Goal: Task Accomplishment & Management: Manage account settings

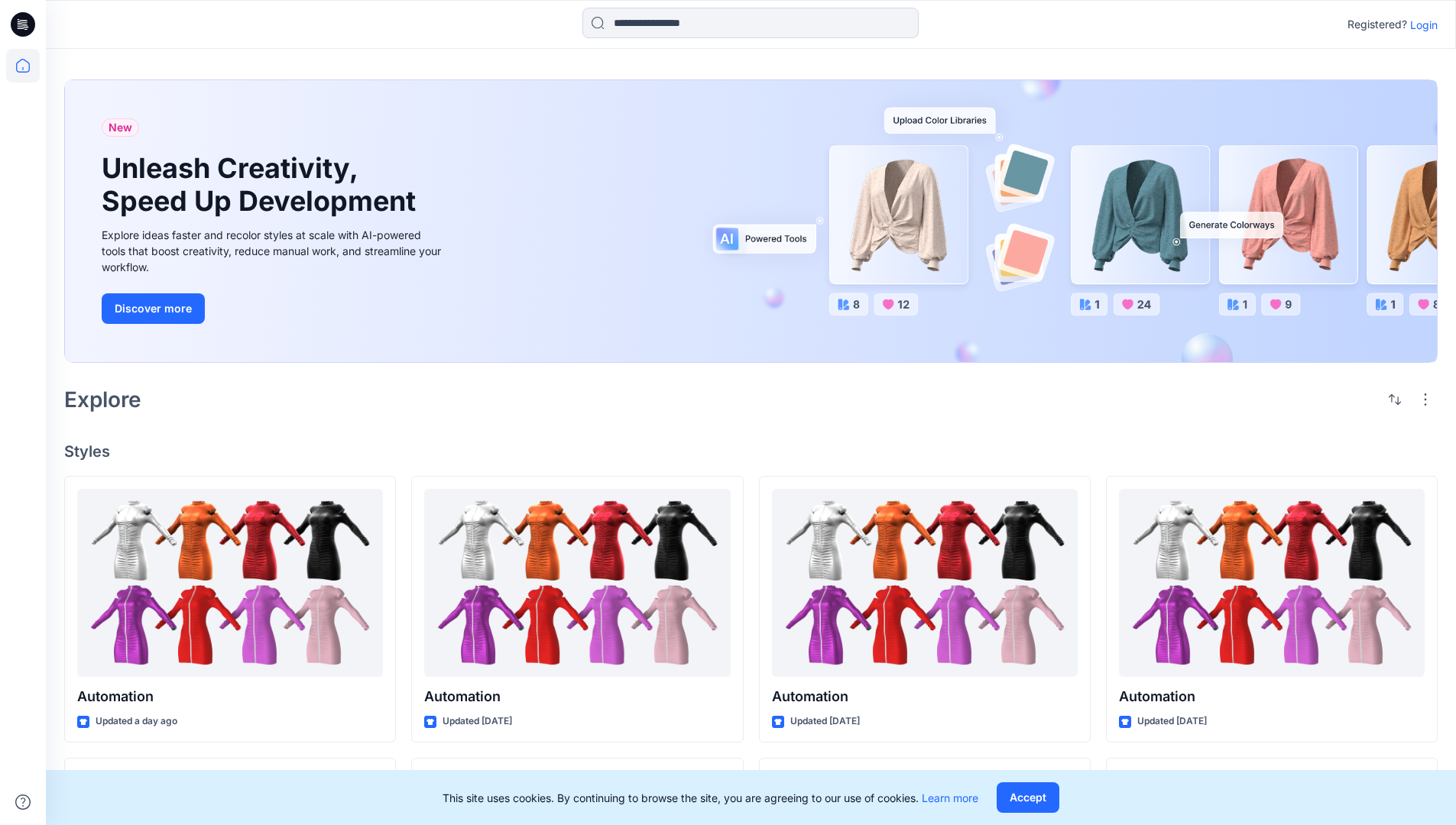
click at [1420, 24] on p "Login" at bounding box center [1423, 24] width 27 height 16
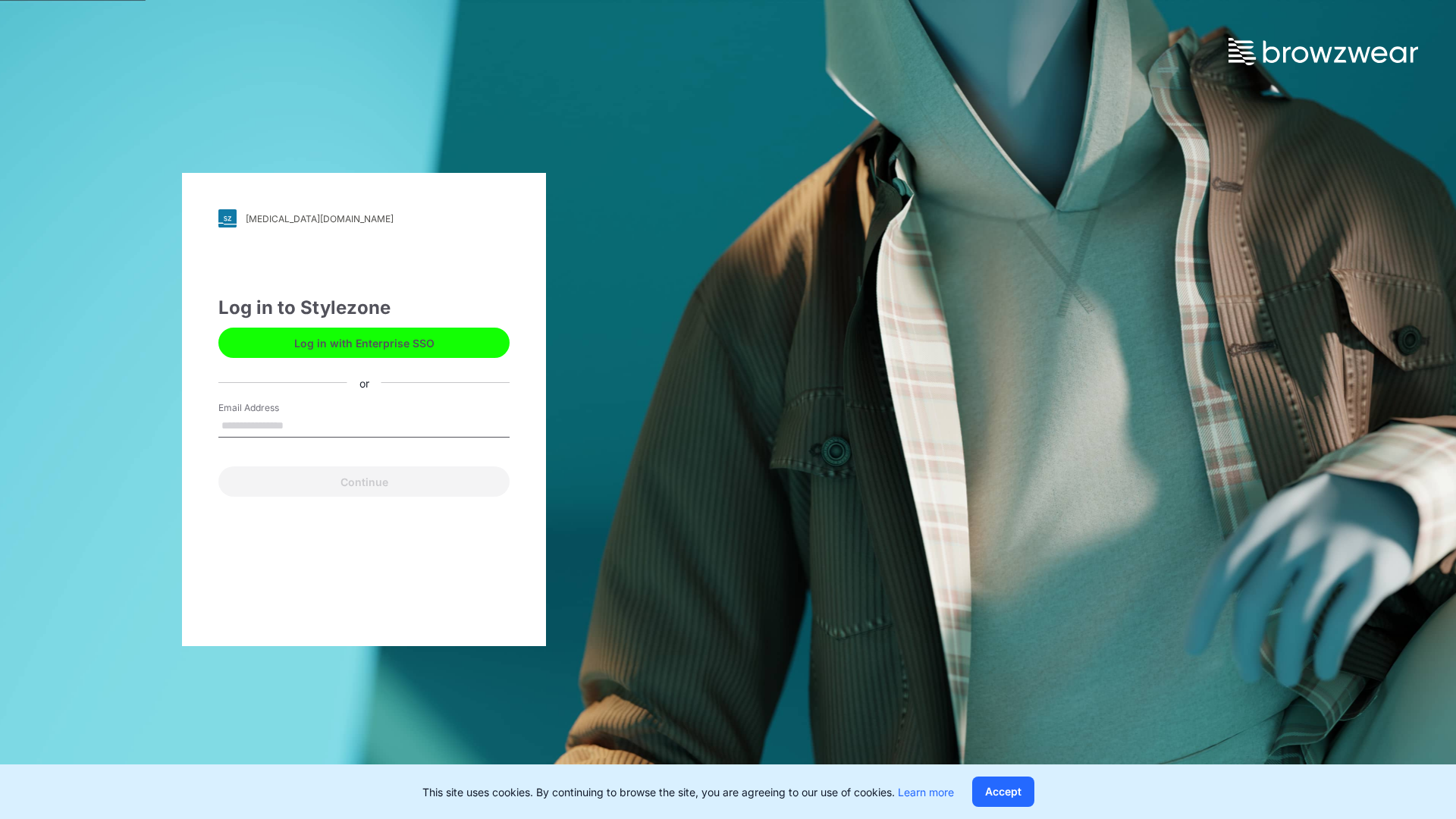
click at [300, 425] on input "Email Address" at bounding box center [364, 427] width 291 height 23
type input "**********"
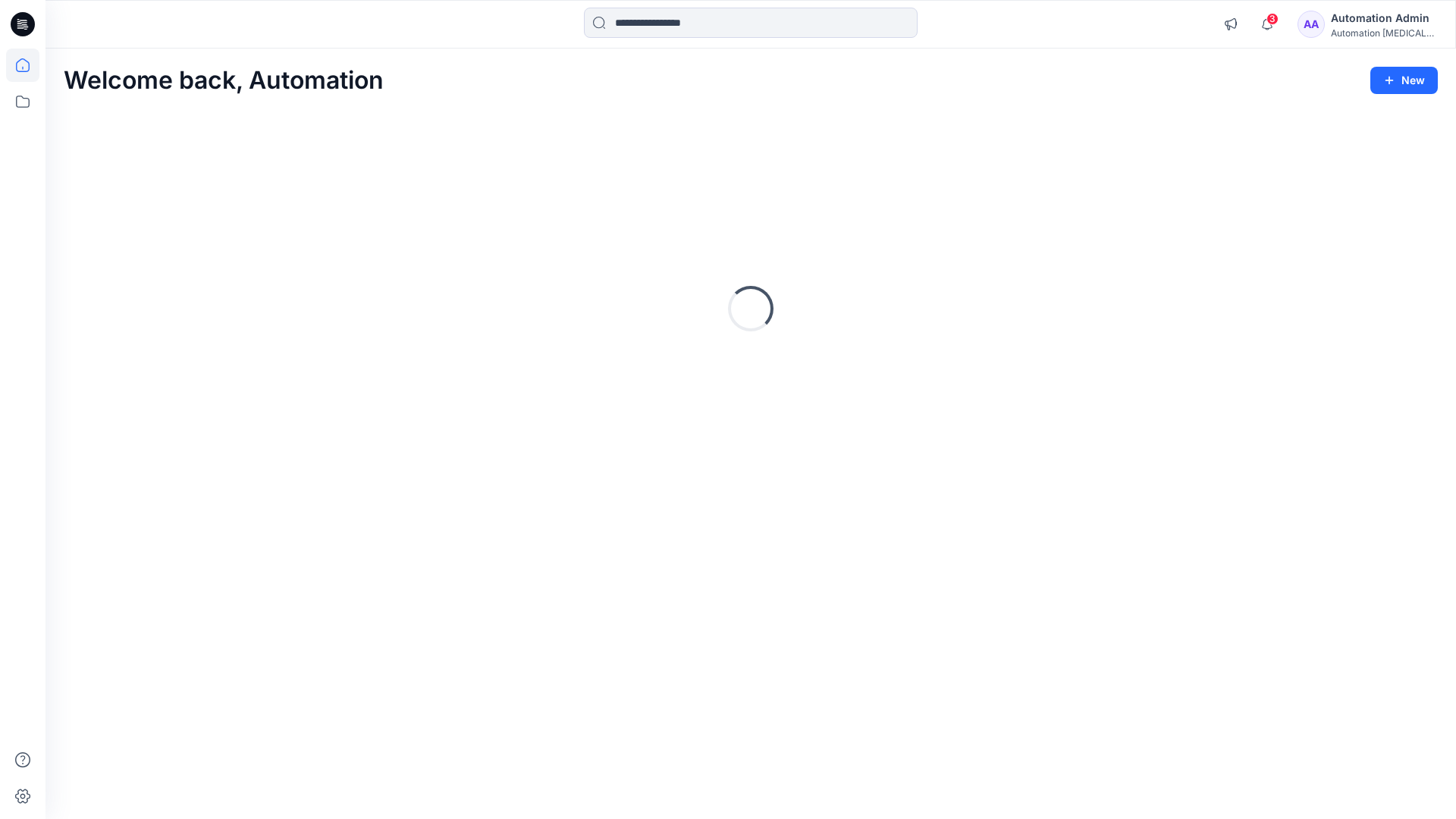
click at [29, 66] on icon at bounding box center [23, 66] width 13 height 13
click at [25, 108] on icon at bounding box center [22, 101] width 34 height 34
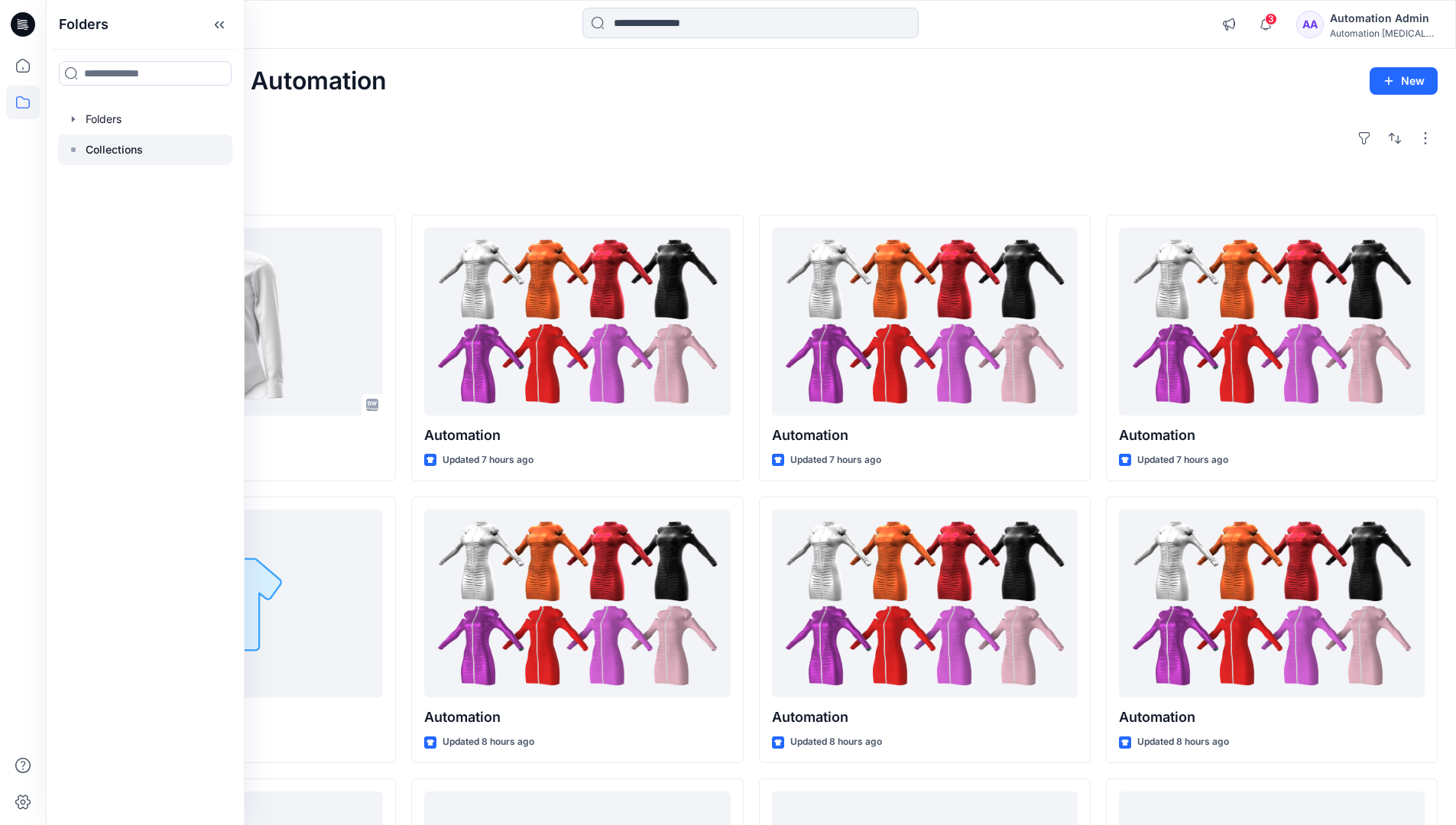
click at [127, 150] on p "Collections" at bounding box center [114, 149] width 57 height 18
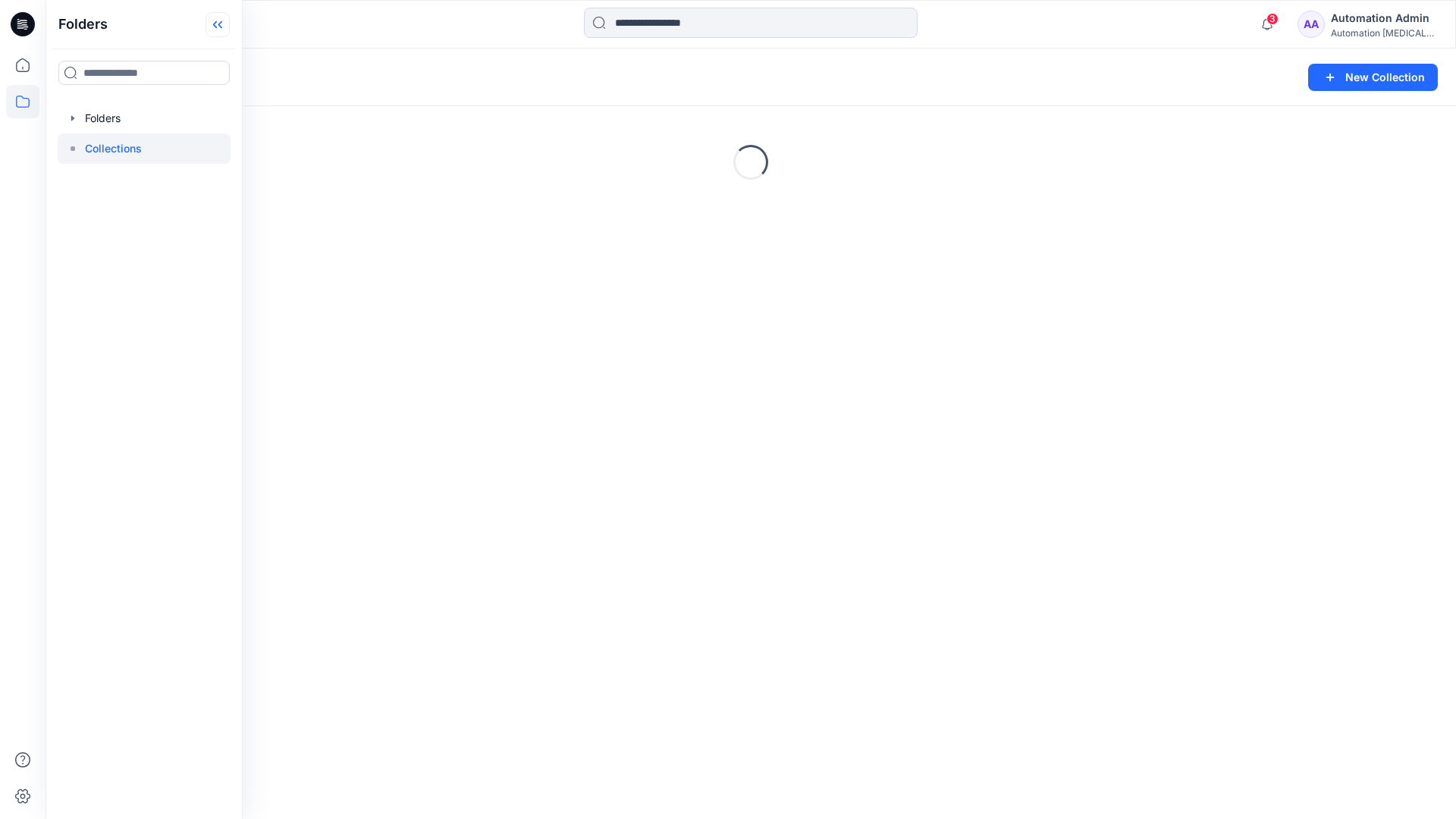
click at [225, 33] on icon at bounding box center [217, 25] width 24 height 25
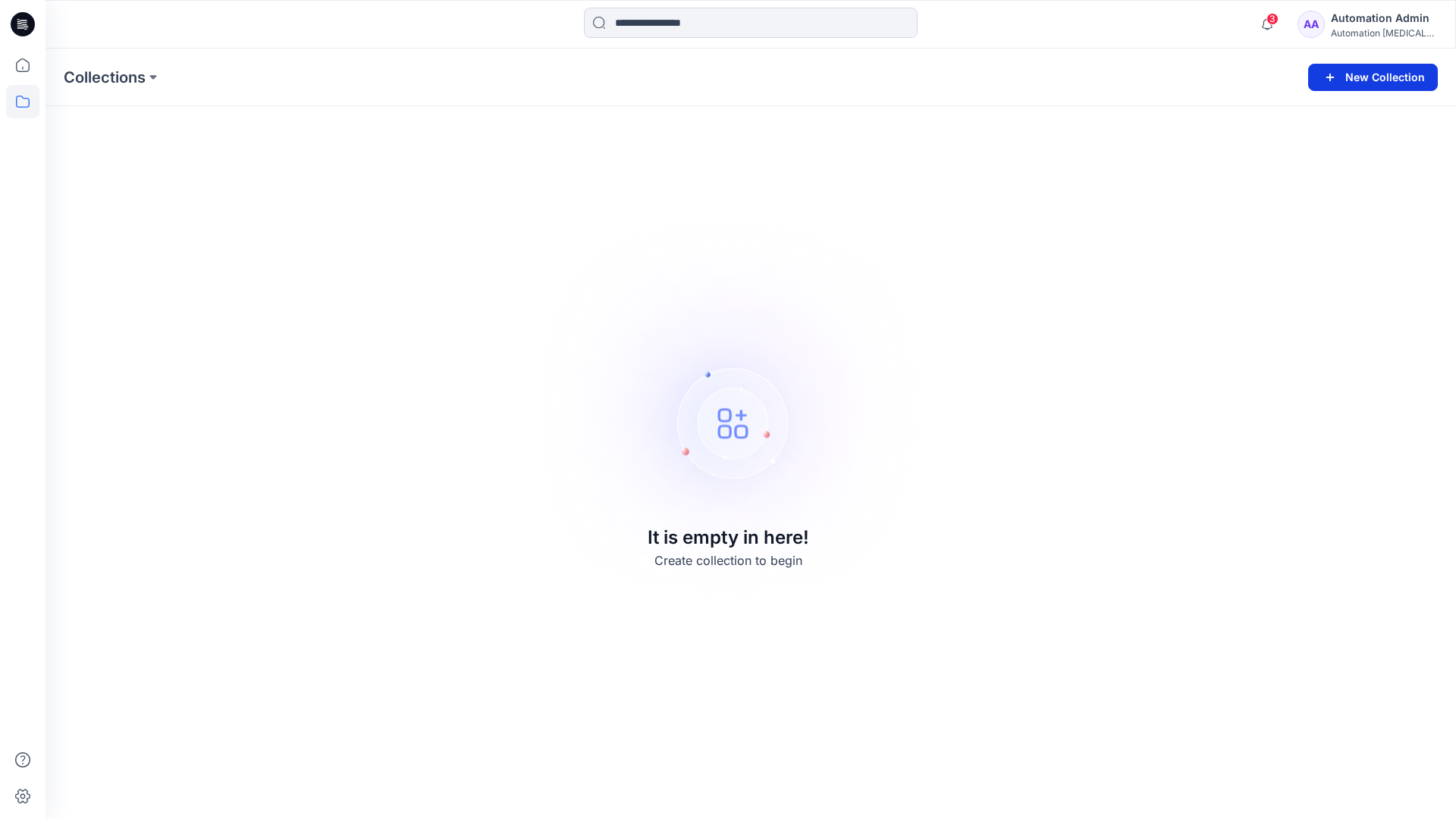
click at [1378, 84] on button "New Collection" at bounding box center [1373, 77] width 130 height 27
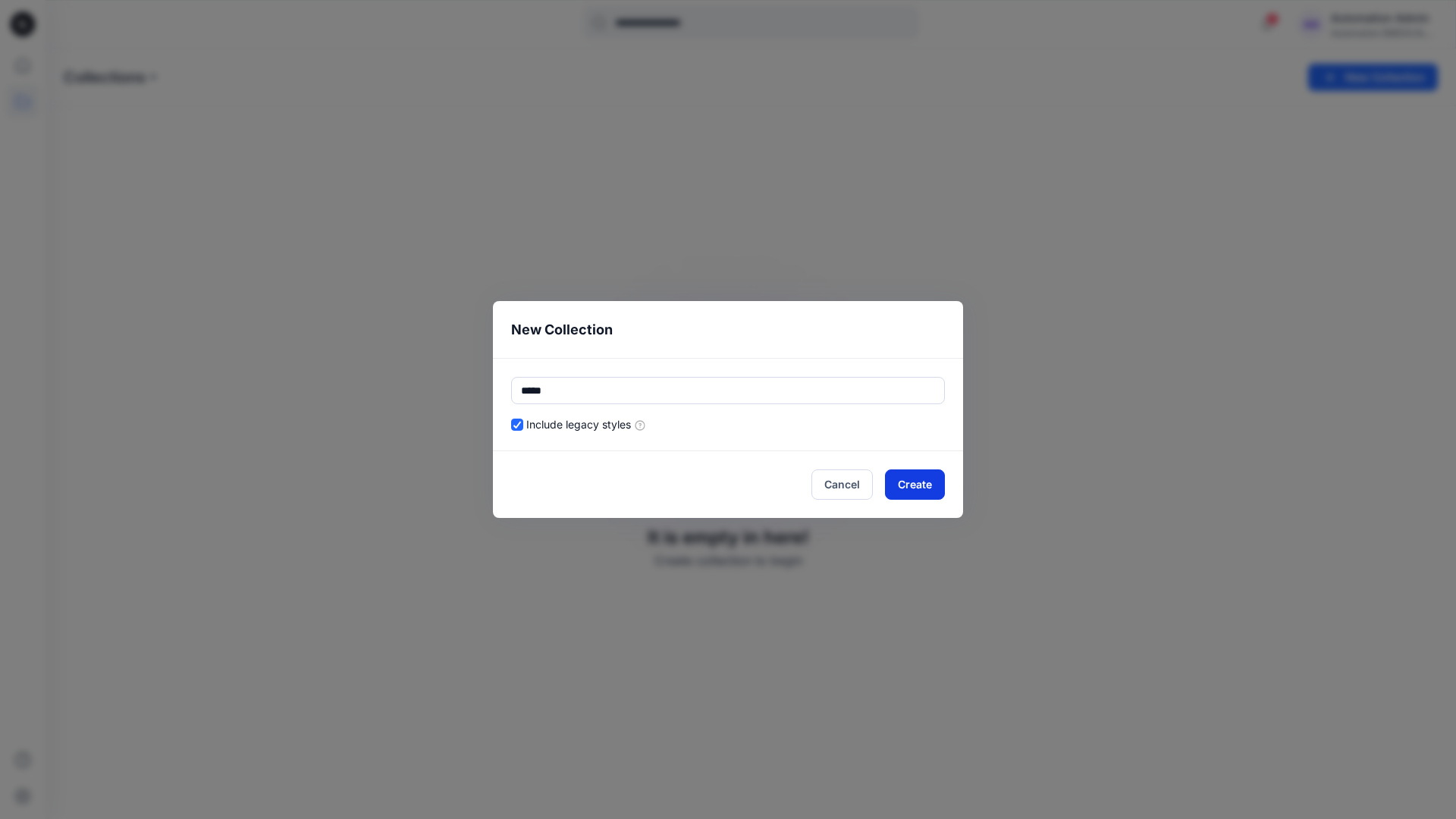
type input "*****"
click at [896, 483] on button "Create" at bounding box center [915, 484] width 60 height 30
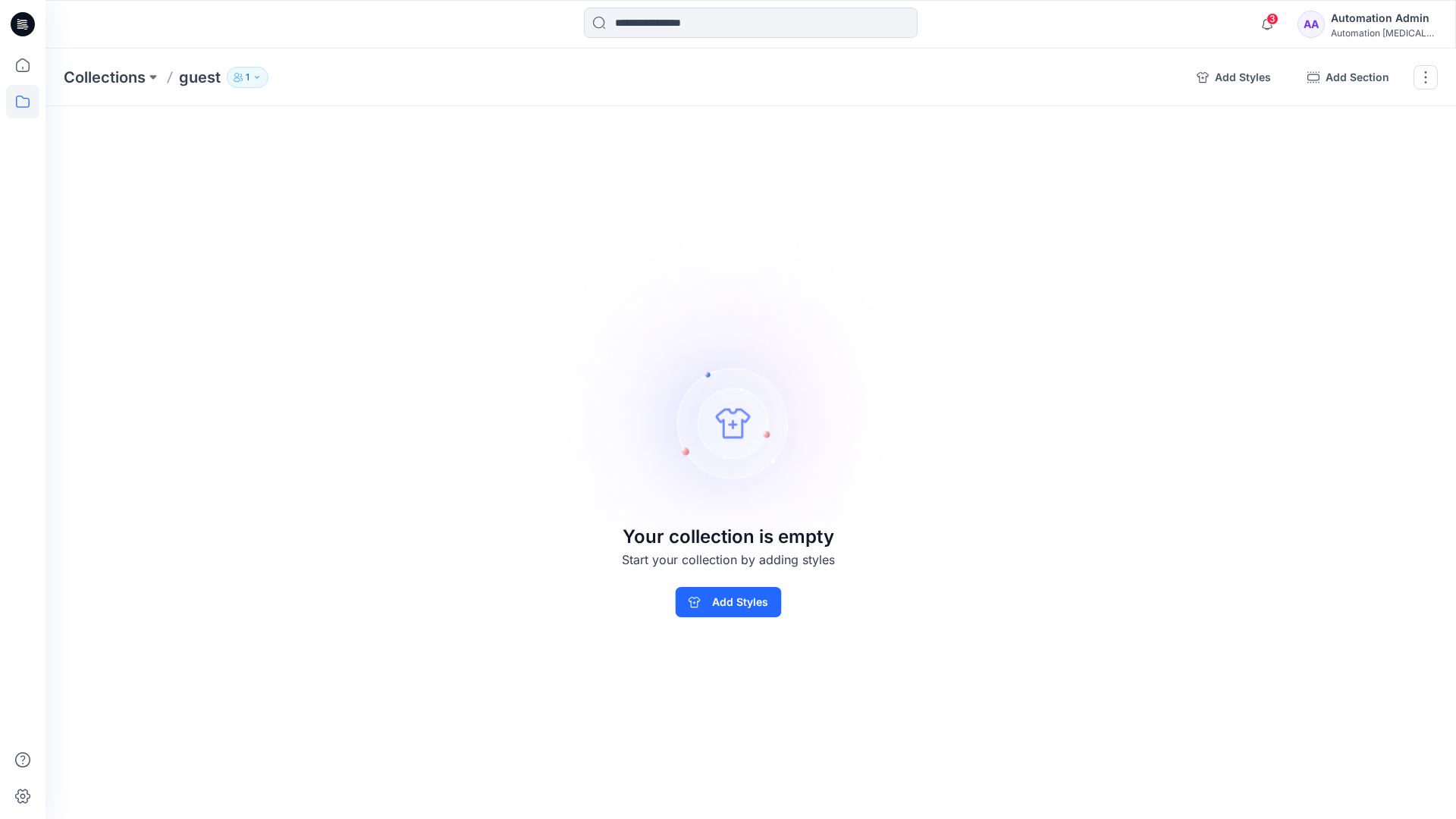
click at [247, 75] on p "1" at bounding box center [248, 77] width 4 height 16
click at [431, 126] on icon "button" at bounding box center [430, 123] width 13 height 13
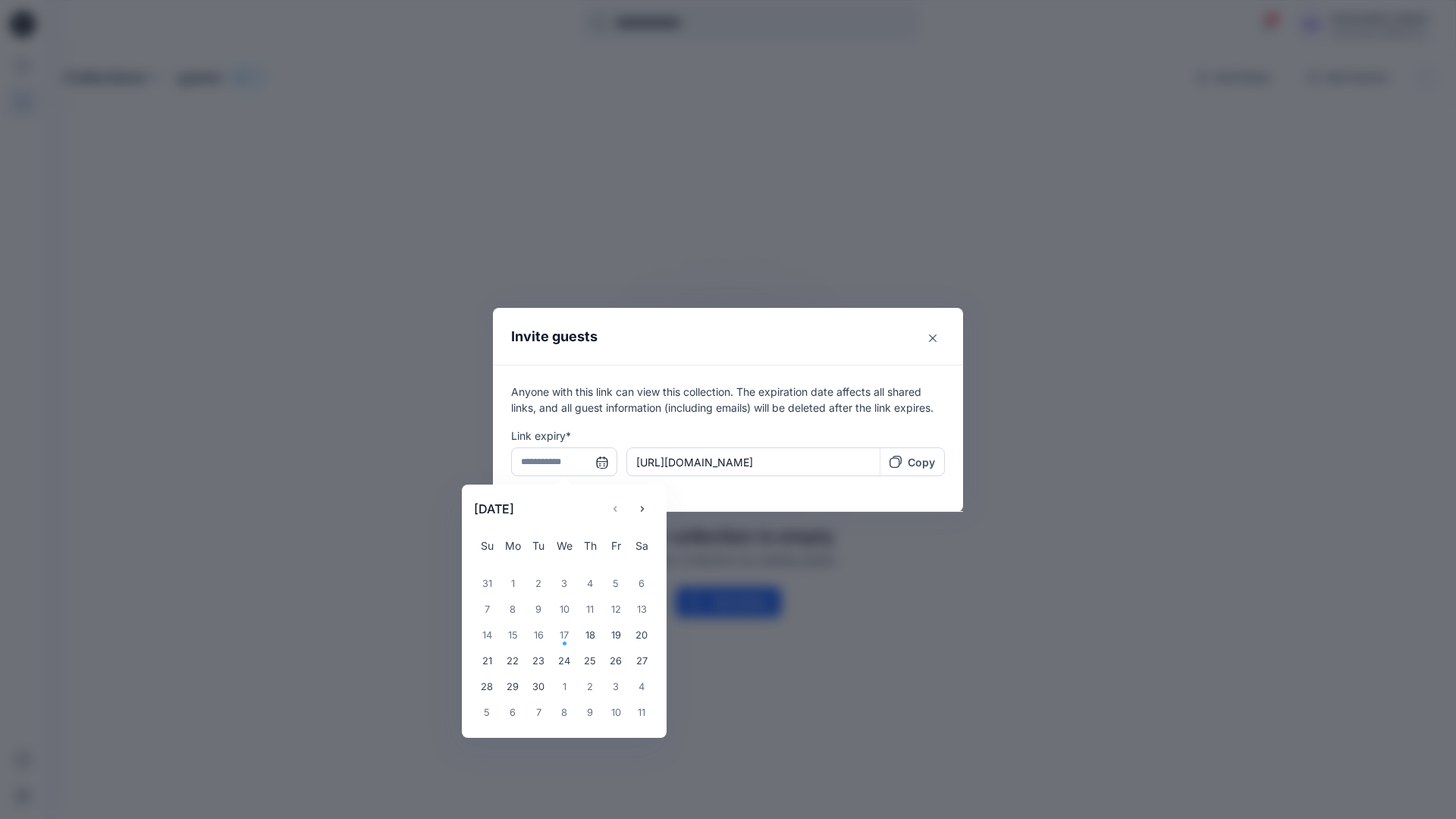
click at [558, 464] on input "text" at bounding box center [565, 462] width 106 height 29
click at [648, 505] on icon "Choose Date" at bounding box center [642, 509] width 13 height 13
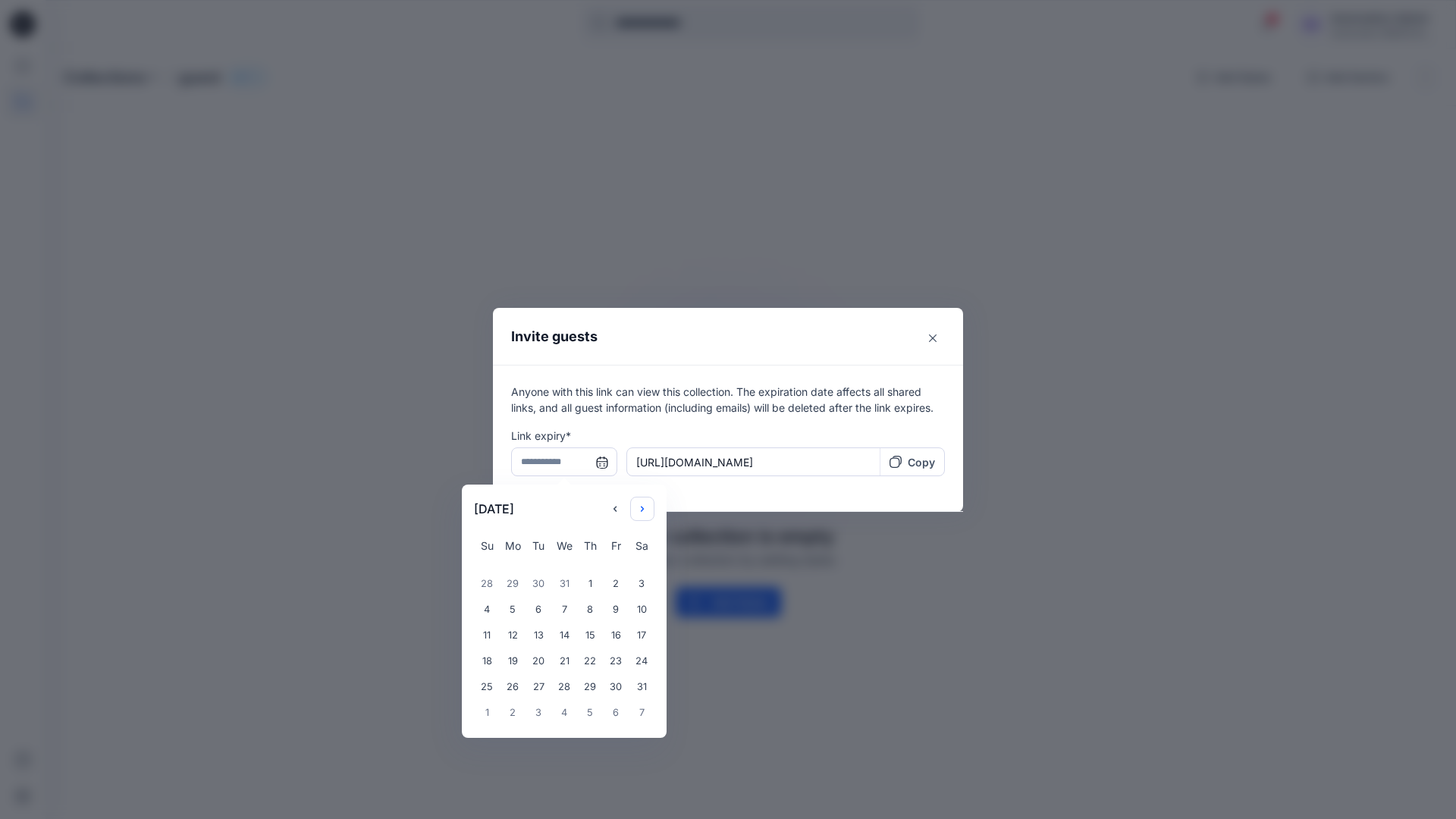
click at [648, 505] on icon "Choose Date" at bounding box center [642, 509] width 13 height 13
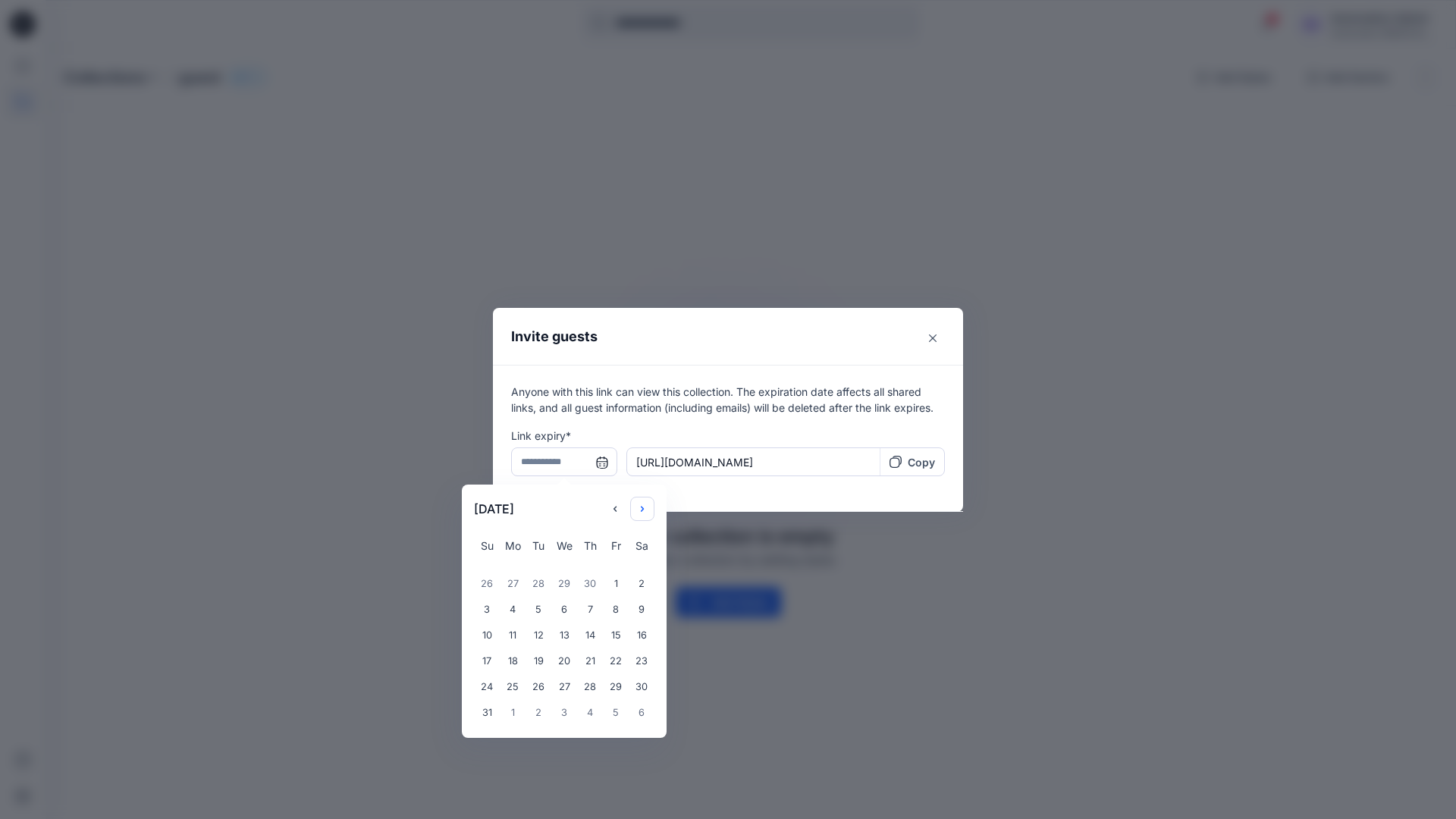
click at [648, 505] on icon "Choose Date" at bounding box center [642, 509] width 13 height 13
click at [558, 637] on div "14" at bounding box center [564, 635] width 26 height 26
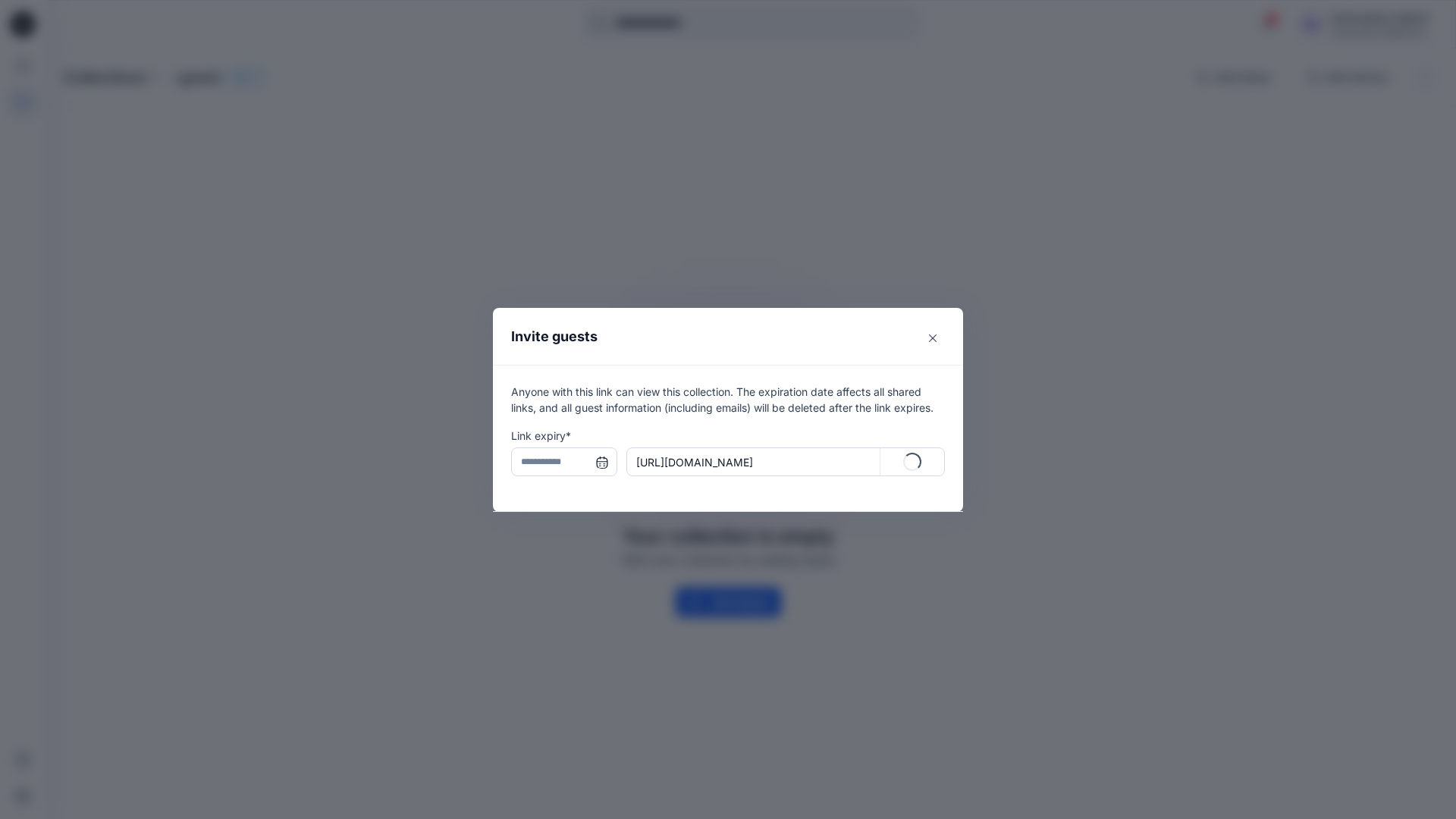
type input "**********"
click at [913, 464] on p "Copy" at bounding box center [921, 462] width 27 height 16
click at [931, 338] on icon "Close" at bounding box center [933, 338] width 8 height 8
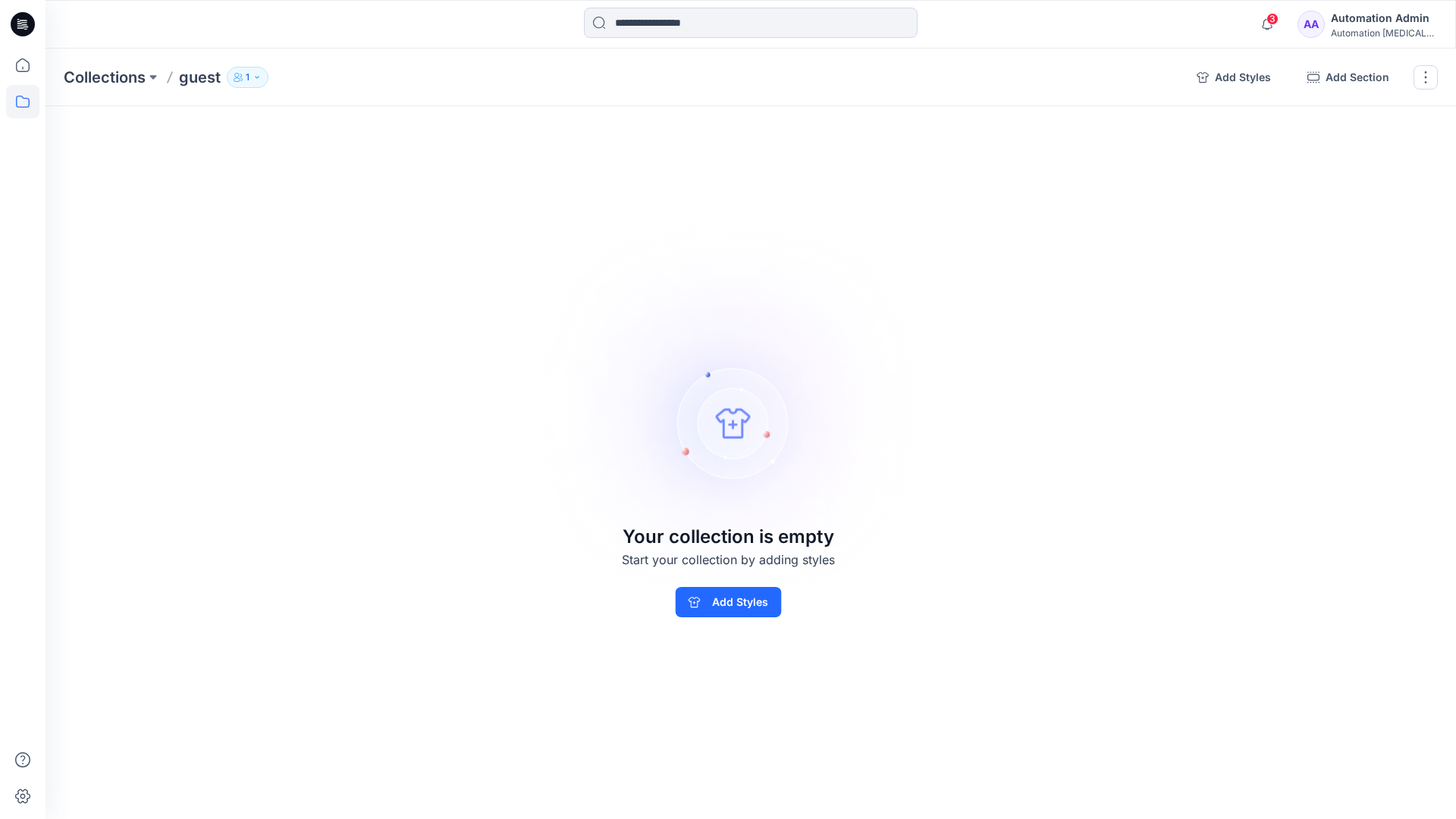
click at [248, 81] on p "1" at bounding box center [248, 77] width 4 height 16
click at [812, 305] on img at bounding box center [728, 409] width 424 height 423
click at [1424, 80] on button "button" at bounding box center [1425, 77] width 24 height 24
click at [1339, 181] on button "Delete Collection" at bounding box center [1353, 182] width 164 height 28
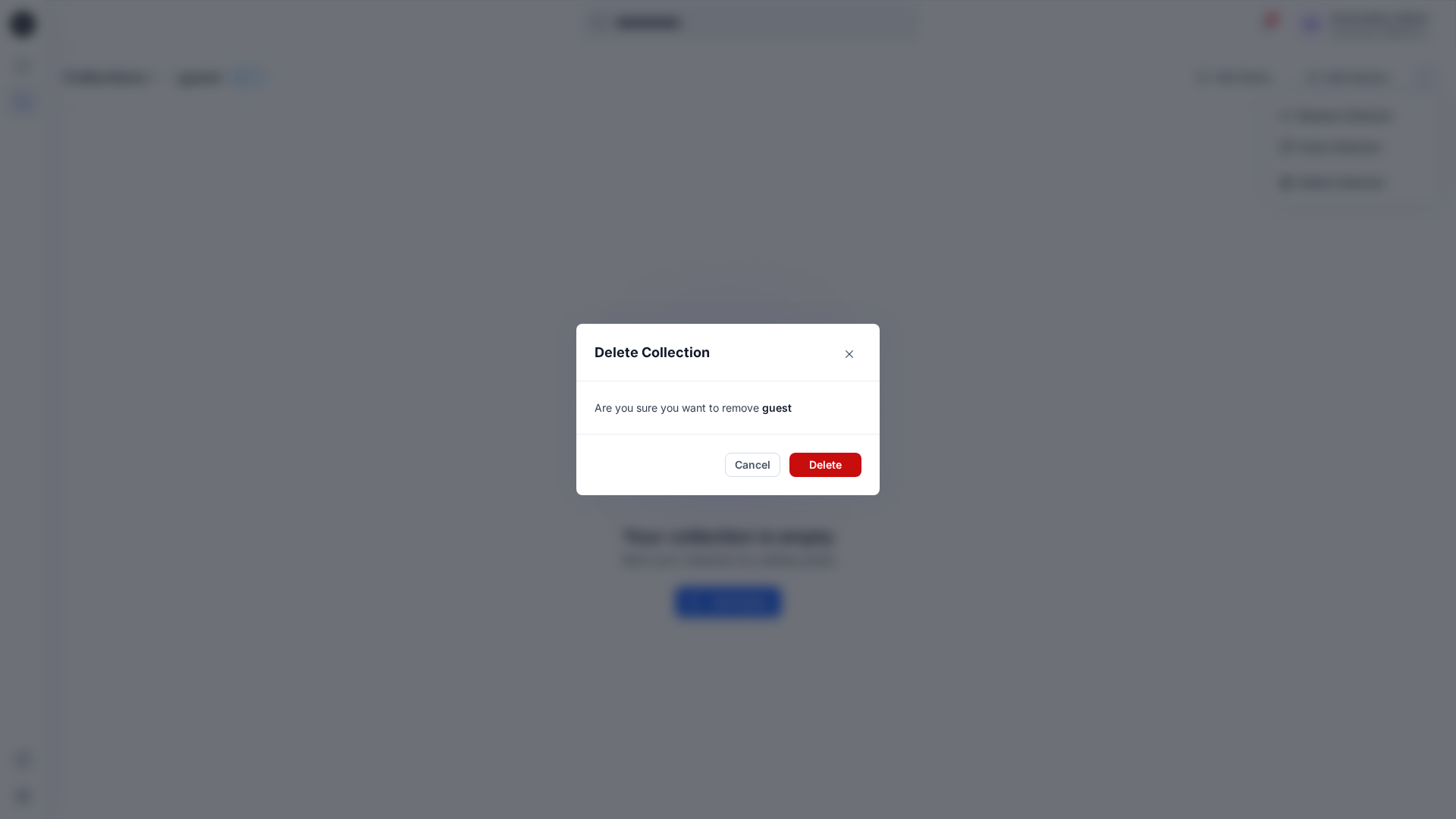
click at [795, 460] on button "Delete" at bounding box center [825, 464] width 72 height 24
